Goal: Find specific page/section: Find specific page/section

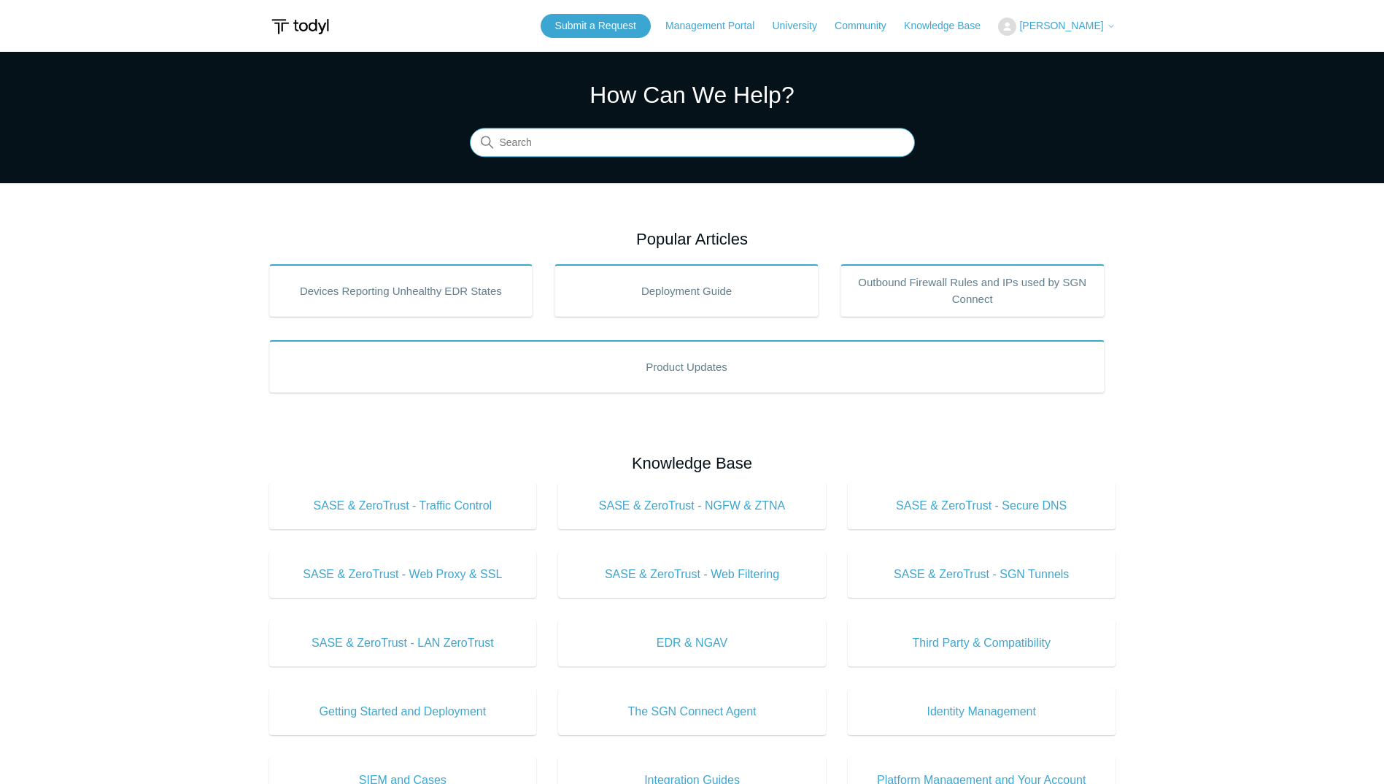
click at [590, 129] on input "Search" at bounding box center [692, 142] width 445 height 29
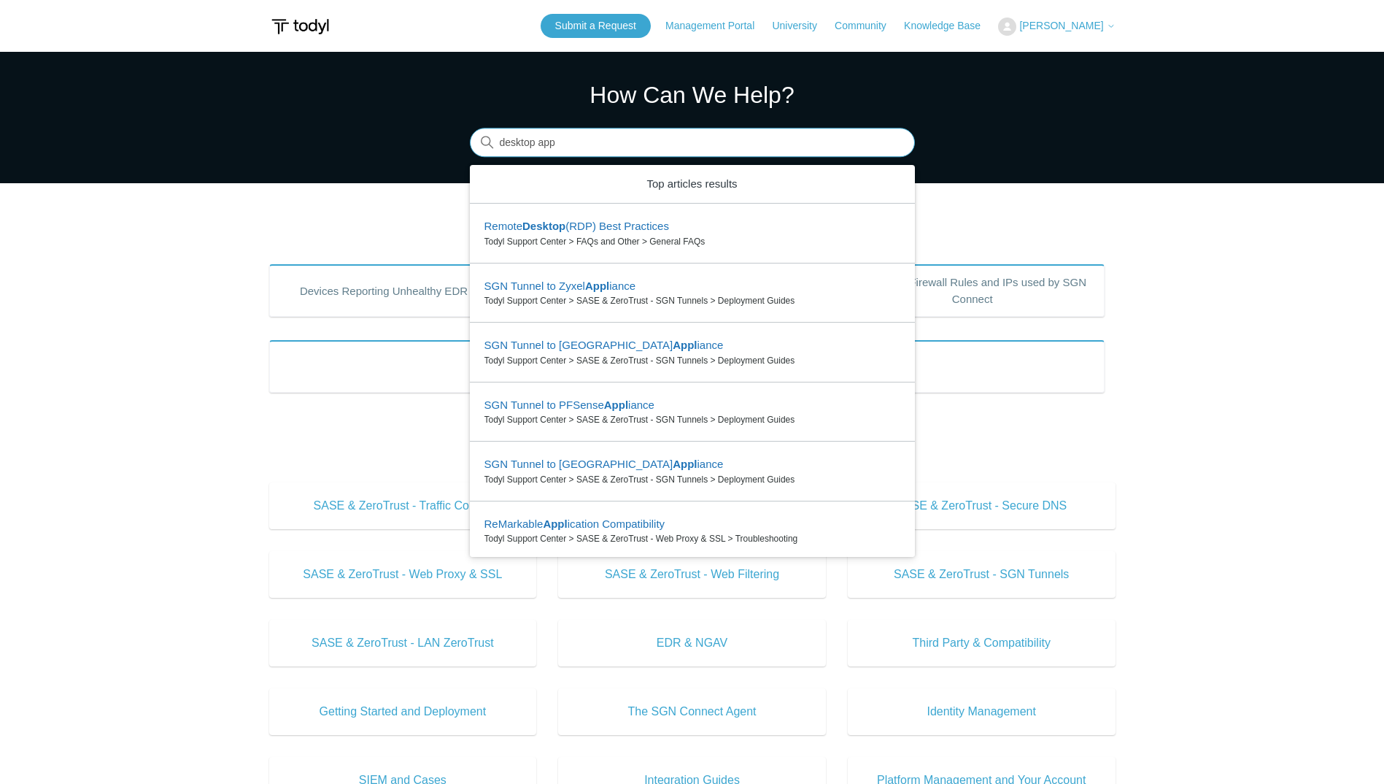
type input "desktop app"
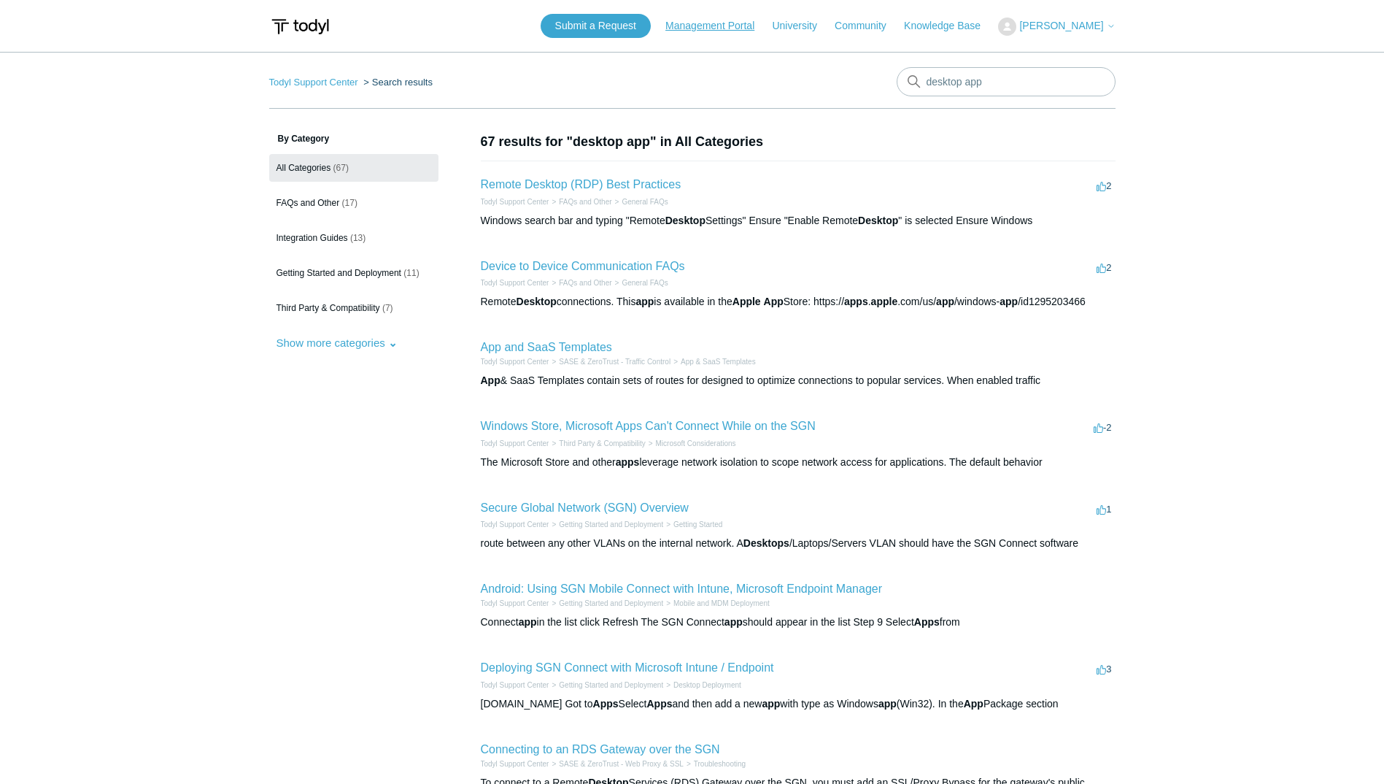
click at [689, 28] on link "Management Portal" at bounding box center [717, 25] width 104 height 15
